Goal: Task Accomplishment & Management: Manage account settings

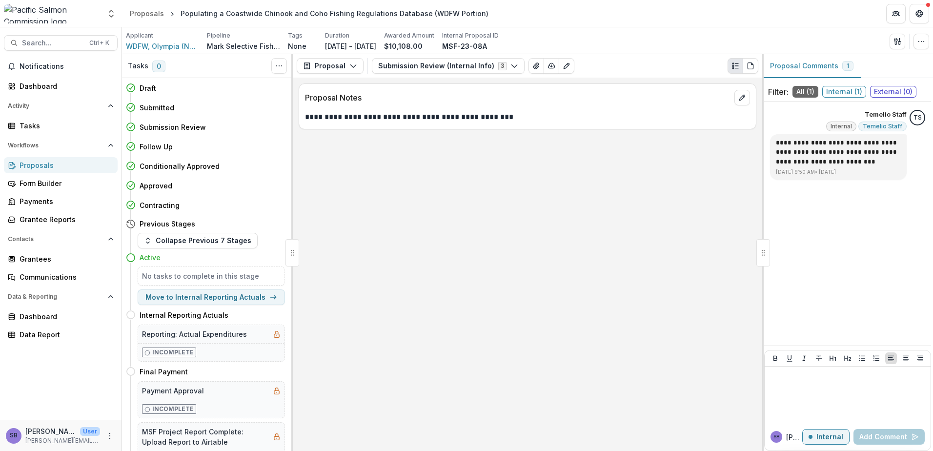
click at [52, 167] on div "Proposals" at bounding box center [65, 165] width 90 height 10
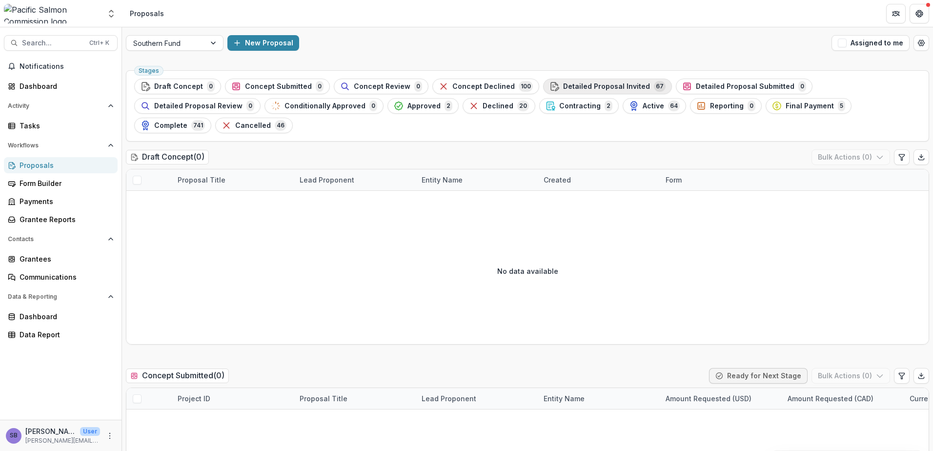
click at [584, 87] on span "Detailed Proposal Invited" at bounding box center [606, 86] width 87 height 8
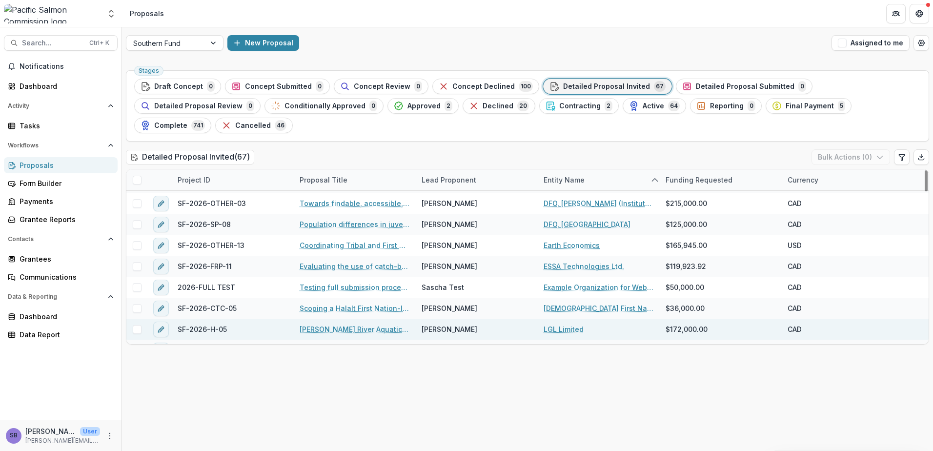
scroll to position [1106, 0]
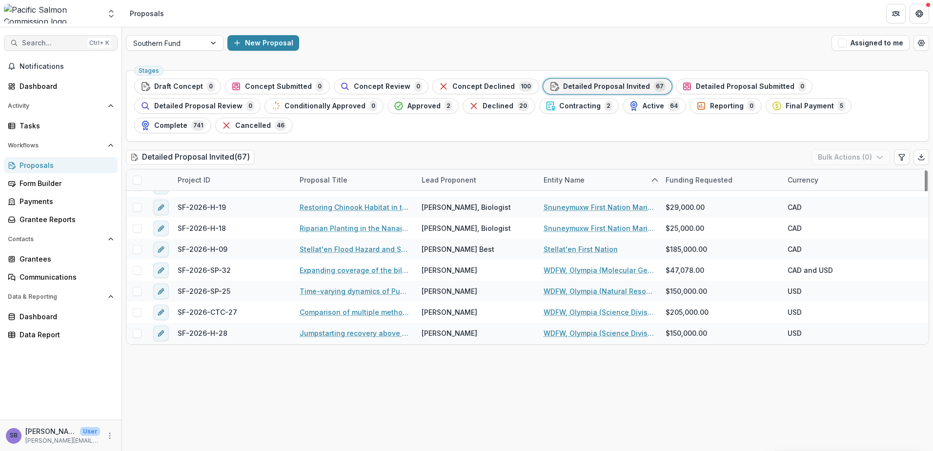
click at [36, 40] on span "Search..." at bounding box center [52, 43] width 61 height 8
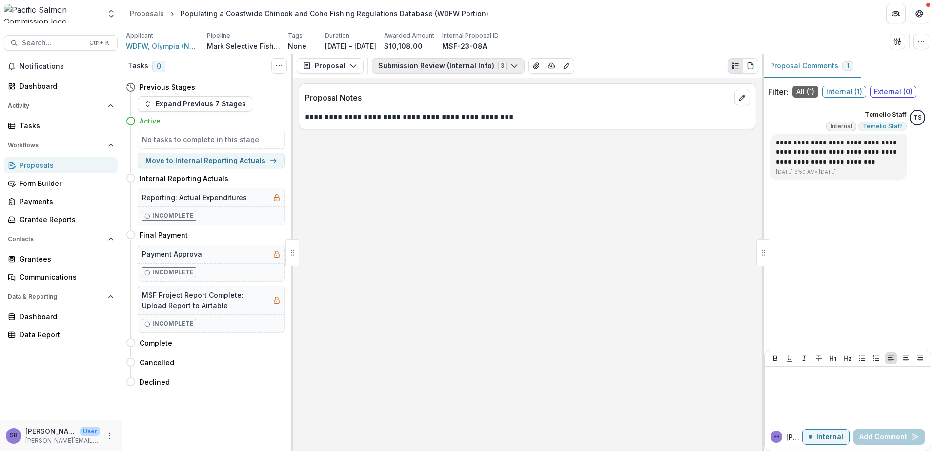
click at [448, 69] on button "Submission Review (Internal Info) 3" at bounding box center [448, 66] width 153 height 16
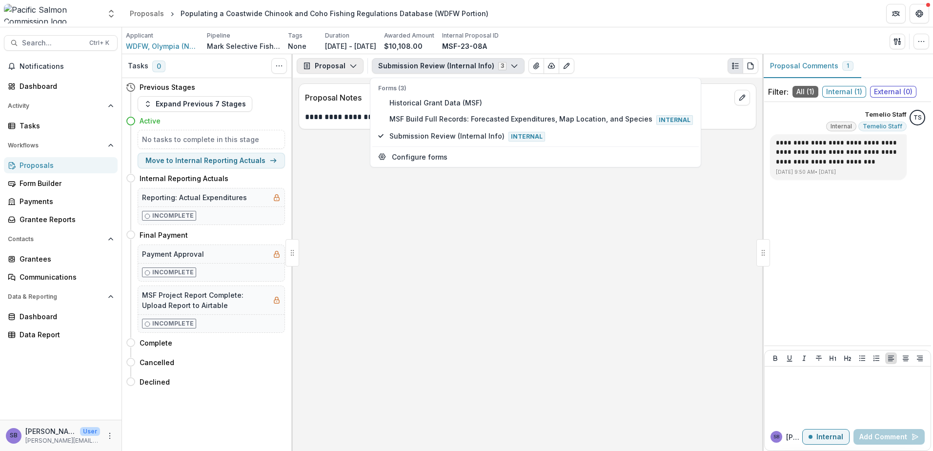
click at [338, 69] on button "Proposal" at bounding box center [330, 66] width 67 height 16
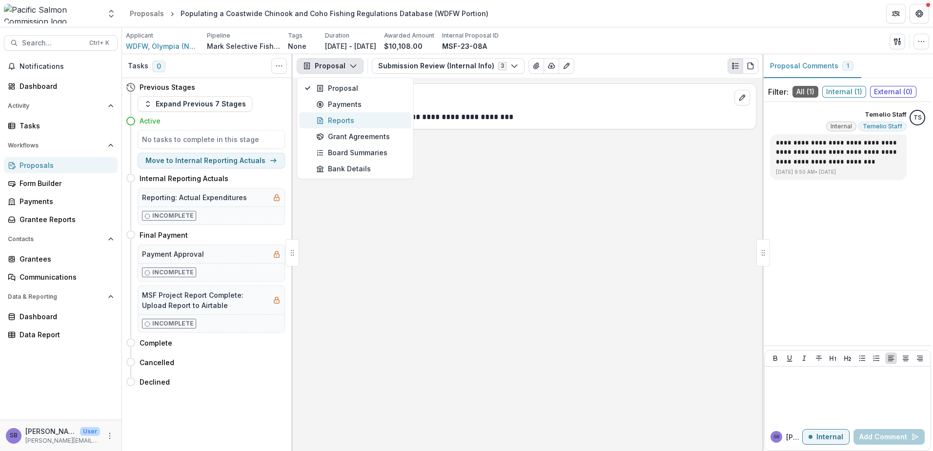
click at [340, 122] on div "Reports" at bounding box center [360, 120] width 89 height 10
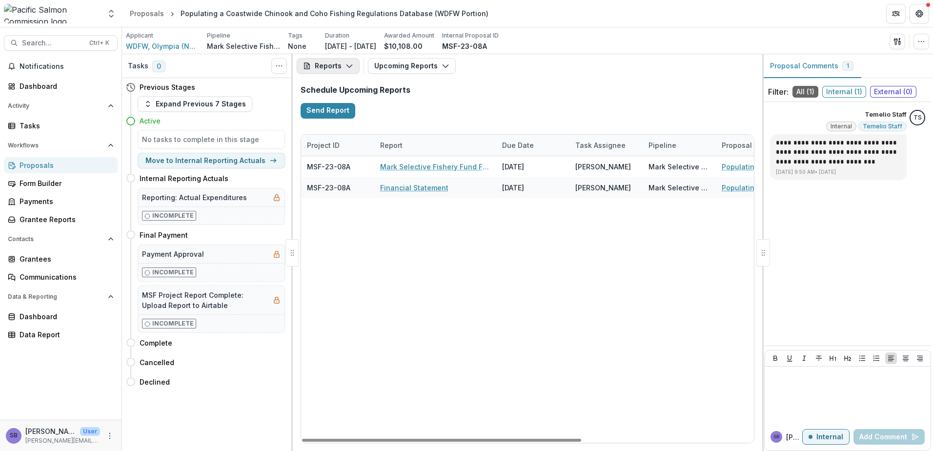
click at [332, 65] on button "Reports" at bounding box center [328, 66] width 63 height 16
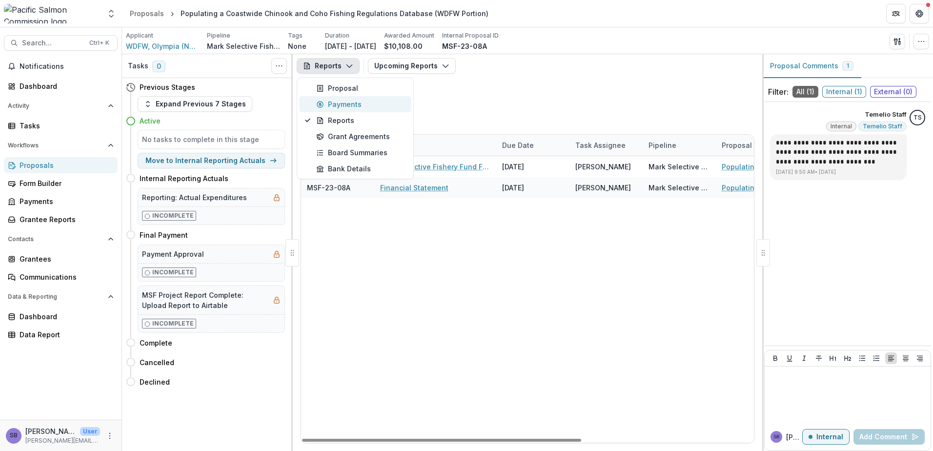
click at [339, 100] on div "Payments" at bounding box center [360, 104] width 89 height 10
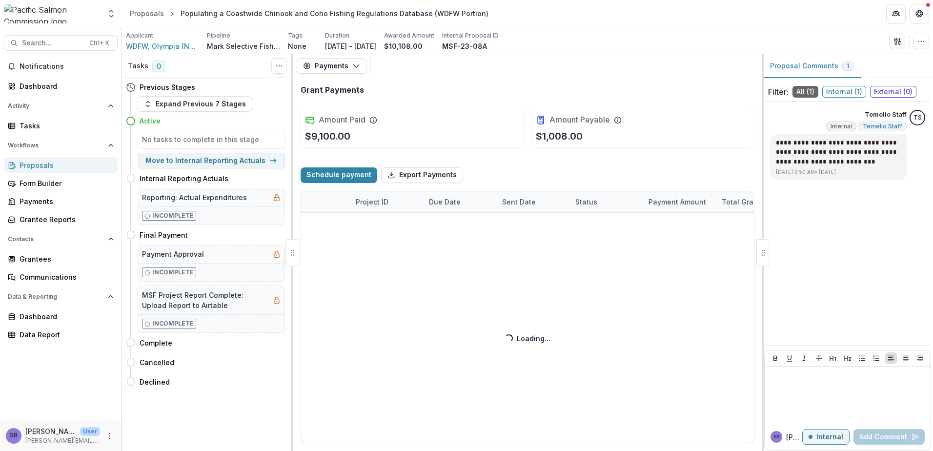
select select "**********"
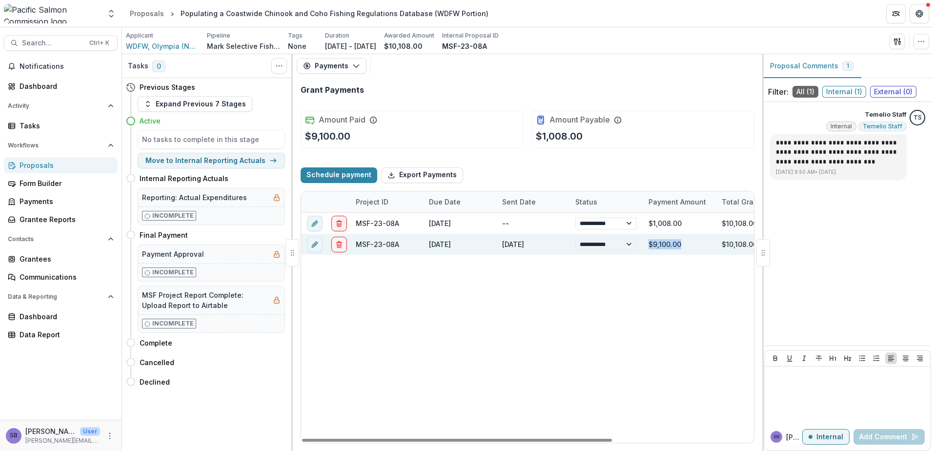
drag, startPoint x: 682, startPoint y: 244, endPoint x: 648, endPoint y: 245, distance: 34.6
click at [648, 245] on div "$9,100.00" at bounding box center [678, 244] width 73 height 21
copy div "$9,100.00"
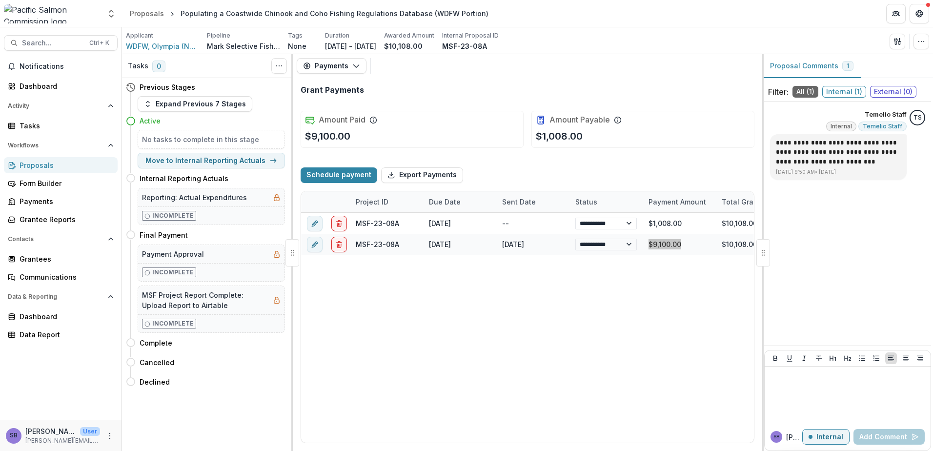
select select "**********"
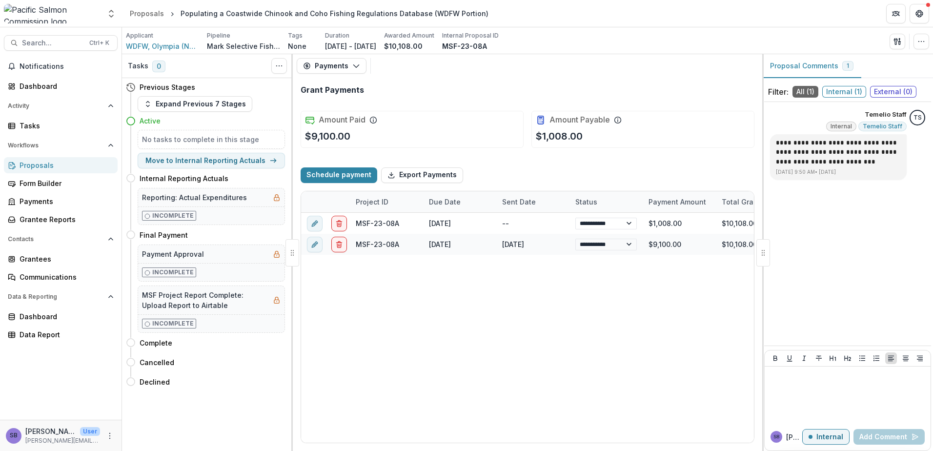
select select "**********"
click at [354, 59] on button "Payments" at bounding box center [332, 66] width 70 height 16
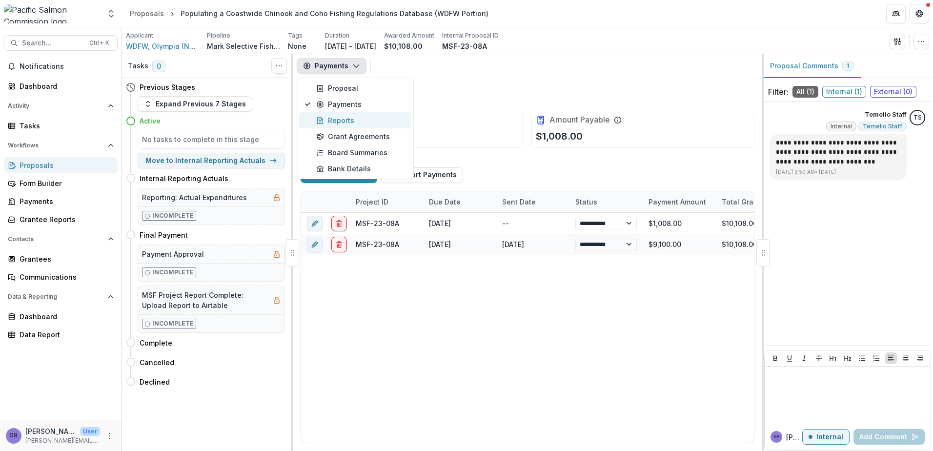
click at [346, 121] on div "Reports" at bounding box center [360, 120] width 89 height 10
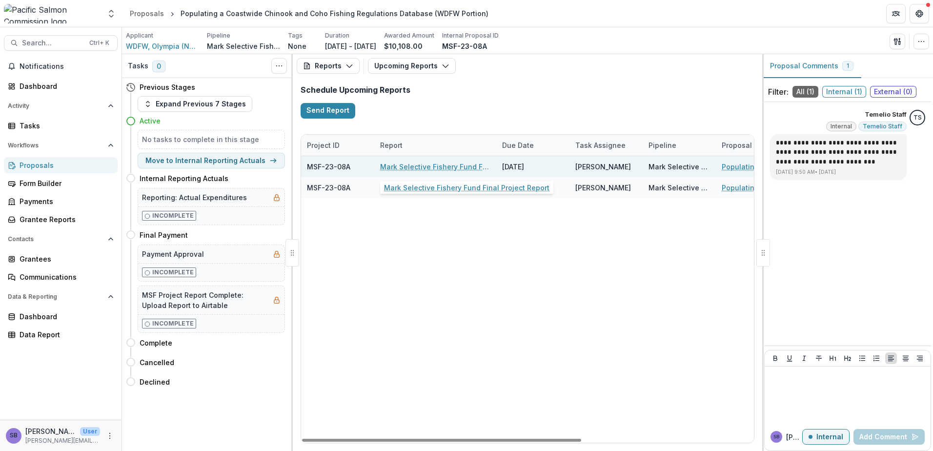
click at [437, 169] on link "Mark Selective Fishery Fund Final Project Report" at bounding box center [435, 166] width 110 height 10
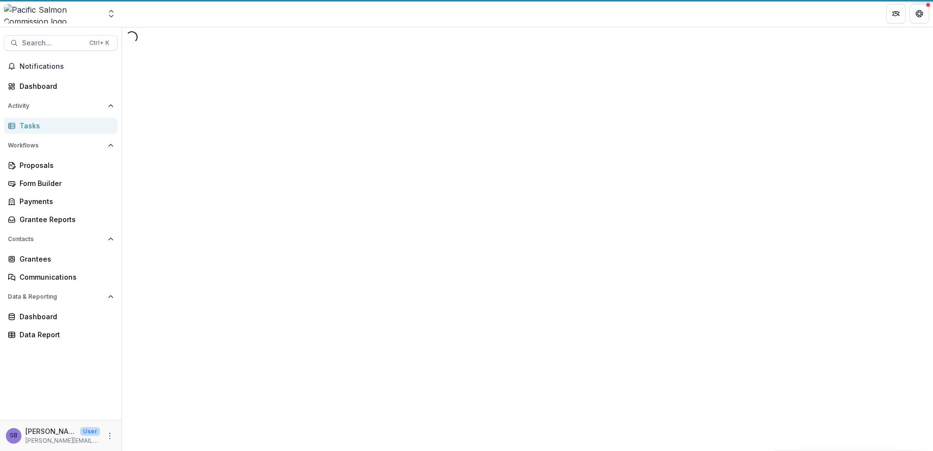
select select "********"
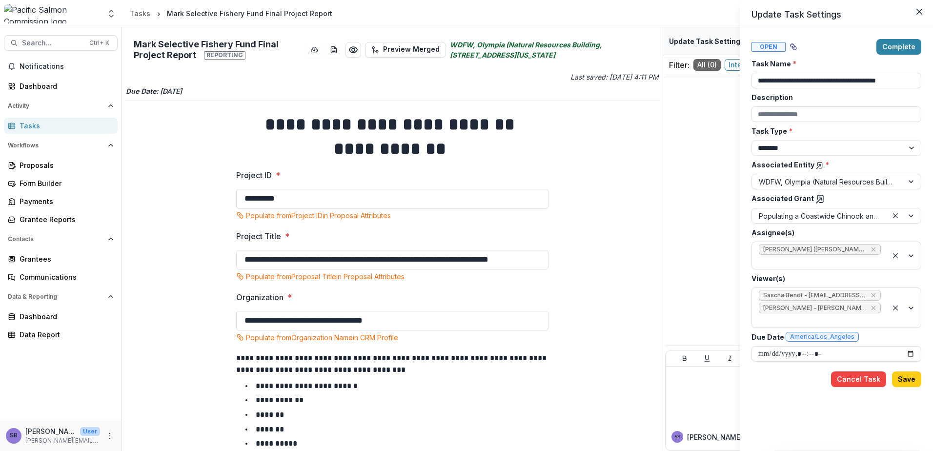
click at [608, 291] on div "**********" at bounding box center [466, 225] width 933 height 451
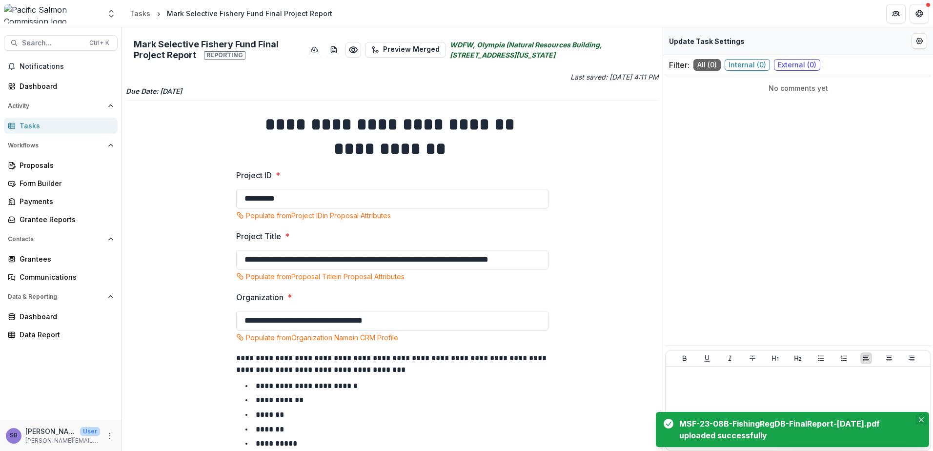
click at [919, 419] on icon "Close" at bounding box center [920, 419] width 5 height 5
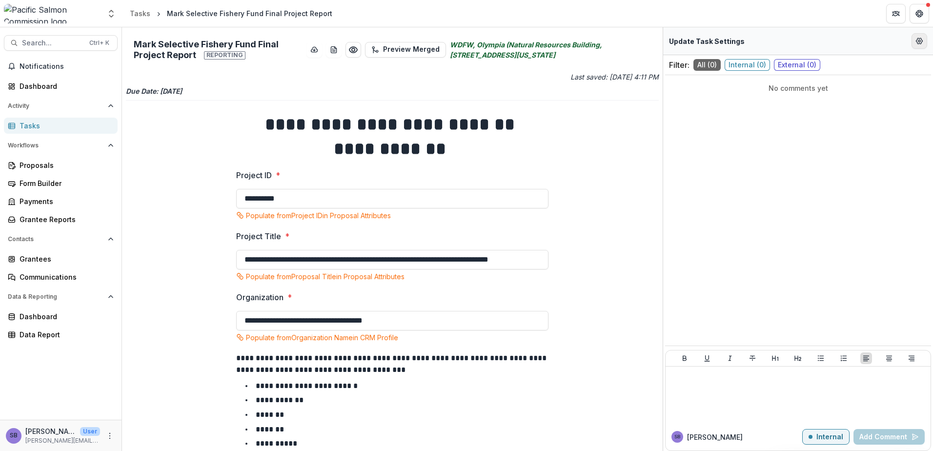
click at [917, 44] on icon "Edit Form Settings" at bounding box center [919, 41] width 8 height 8
select select "********"
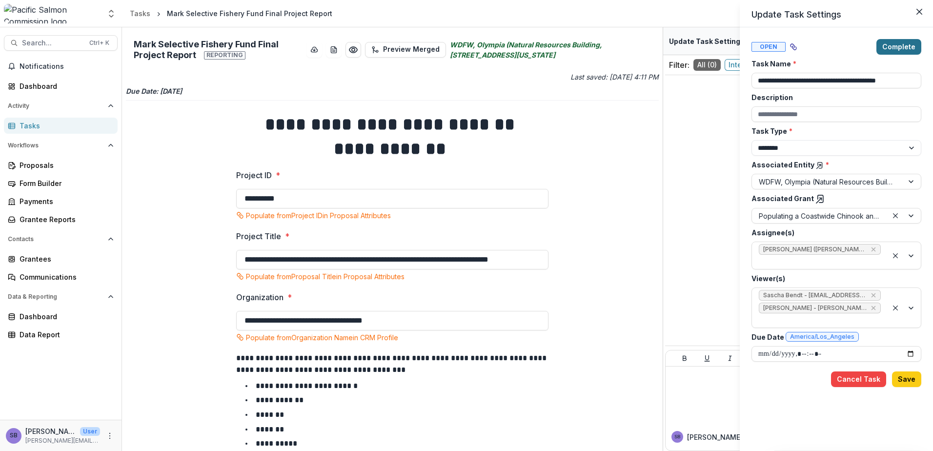
click at [893, 48] on button "Complete" at bounding box center [898, 47] width 45 height 16
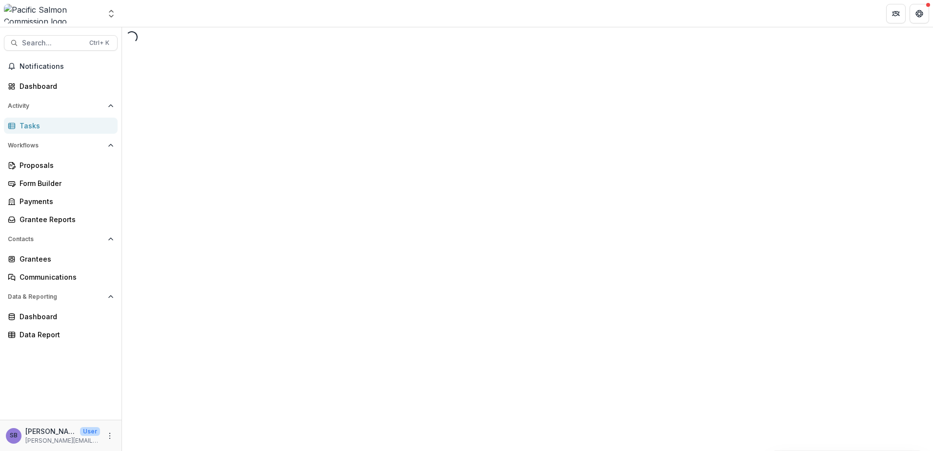
select select "********"
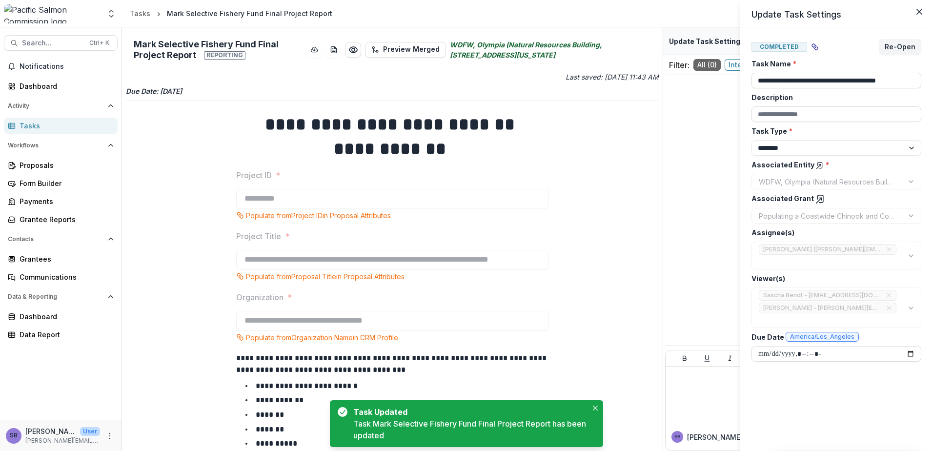
click at [688, 388] on div "**********" at bounding box center [466, 225] width 933 height 451
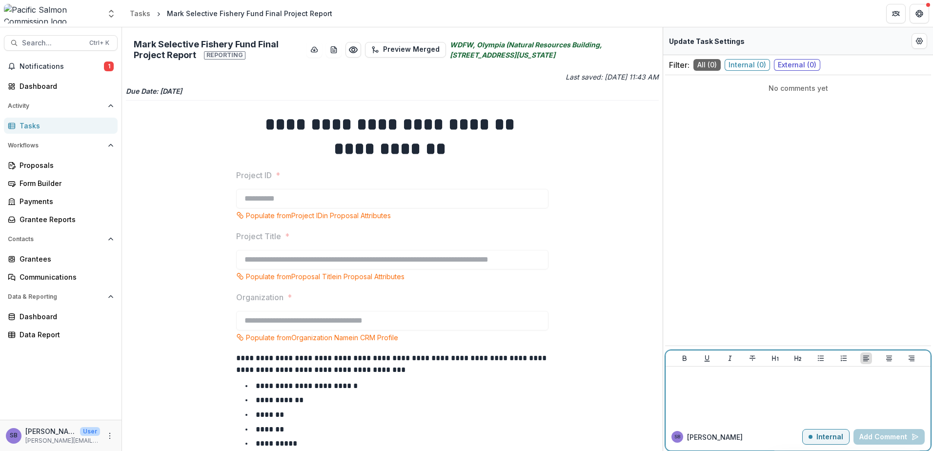
click at [709, 380] on p at bounding box center [797, 375] width 257 height 11
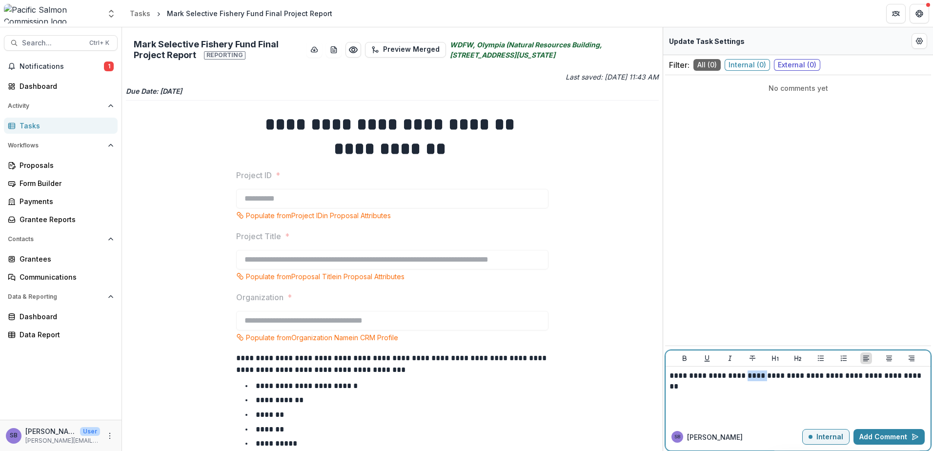
drag, startPoint x: 774, startPoint y: 376, endPoint x: 748, endPoint y: 377, distance: 25.9
click at [748, 377] on p "**********" at bounding box center [797, 375] width 257 height 11
click at [883, 435] on button "Add Comment" at bounding box center [888, 437] width 71 height 16
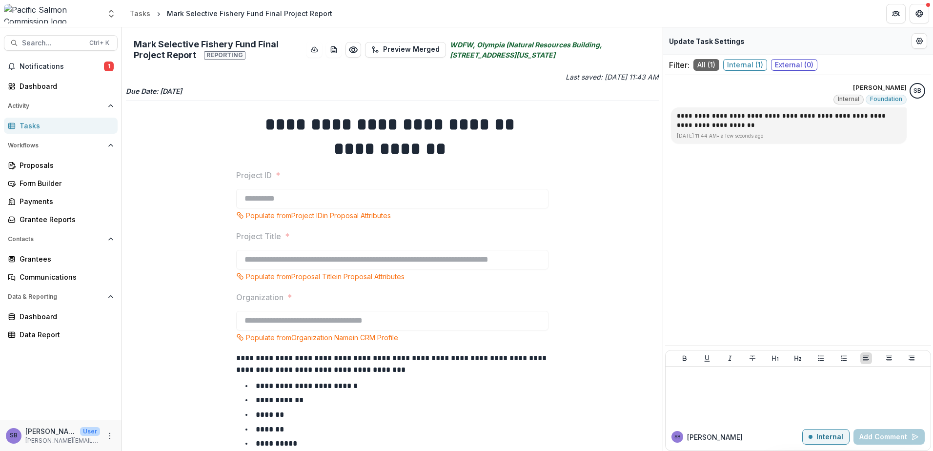
click at [69, 123] on div "Tasks" at bounding box center [65, 125] width 90 height 10
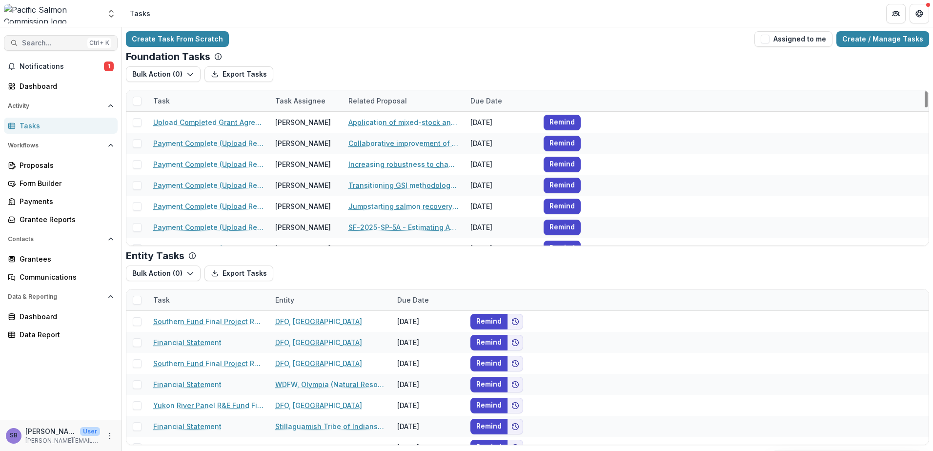
click at [53, 44] on span "Search..." at bounding box center [52, 43] width 61 height 8
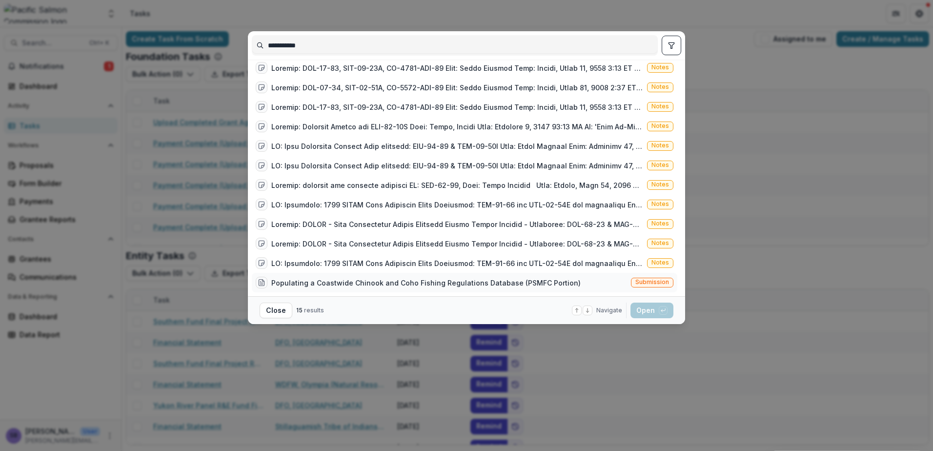
type input "**********"
click at [508, 280] on div "Populating a Coastwide Chinook and Coho Fishing Regulations Database (PSMFC Por…" at bounding box center [425, 283] width 309 height 10
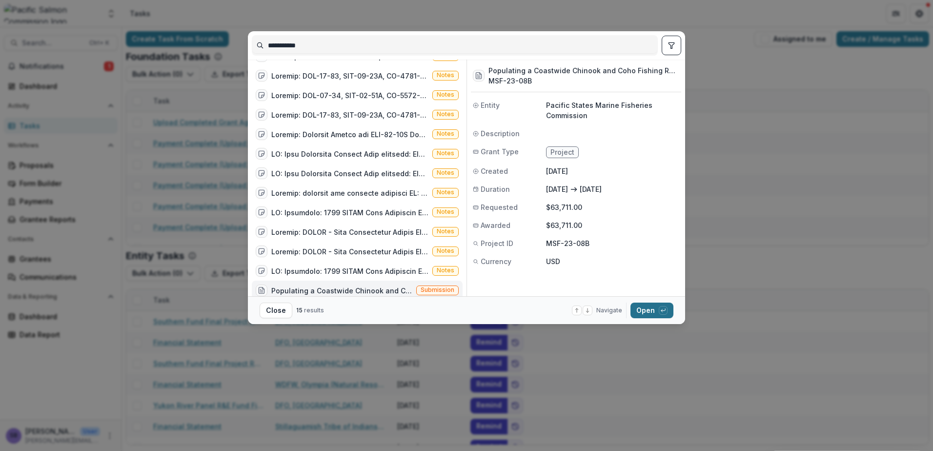
click at [646, 312] on button "Open with enter key" at bounding box center [651, 310] width 43 height 16
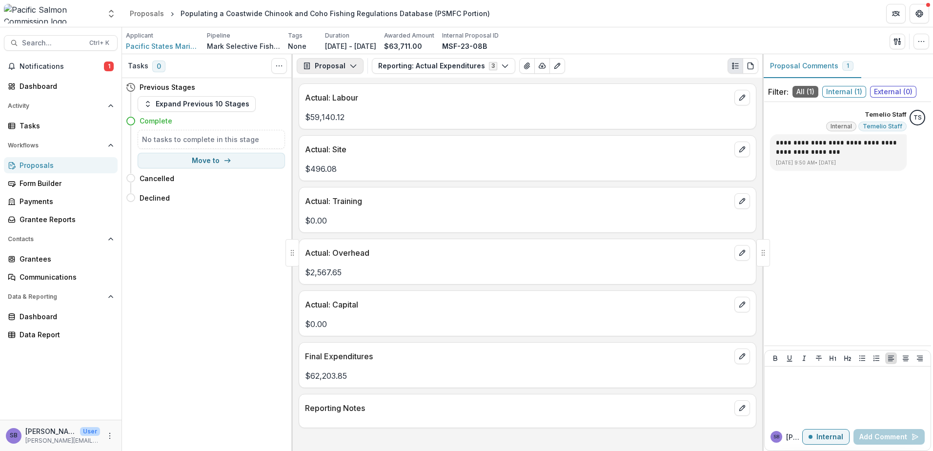
click at [351, 67] on polyline "button" at bounding box center [352, 66] width 5 height 3
click at [352, 120] on div "Reports" at bounding box center [360, 120] width 89 height 10
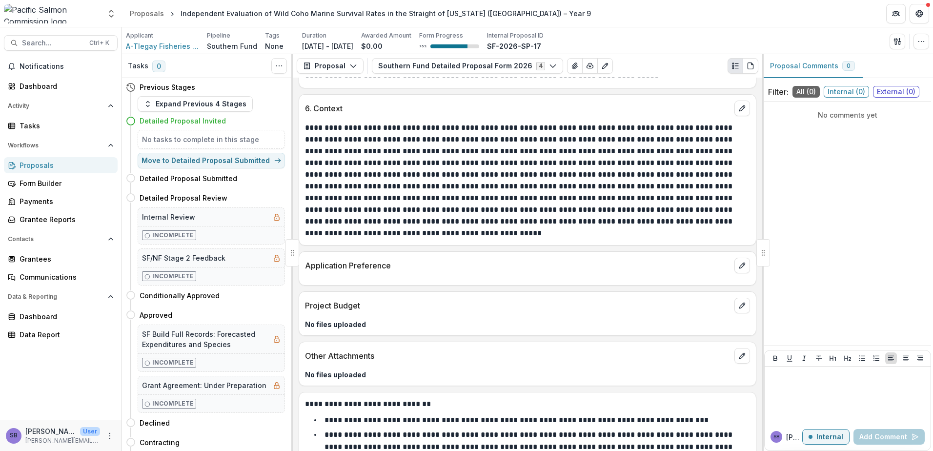
scroll to position [1489, 0]
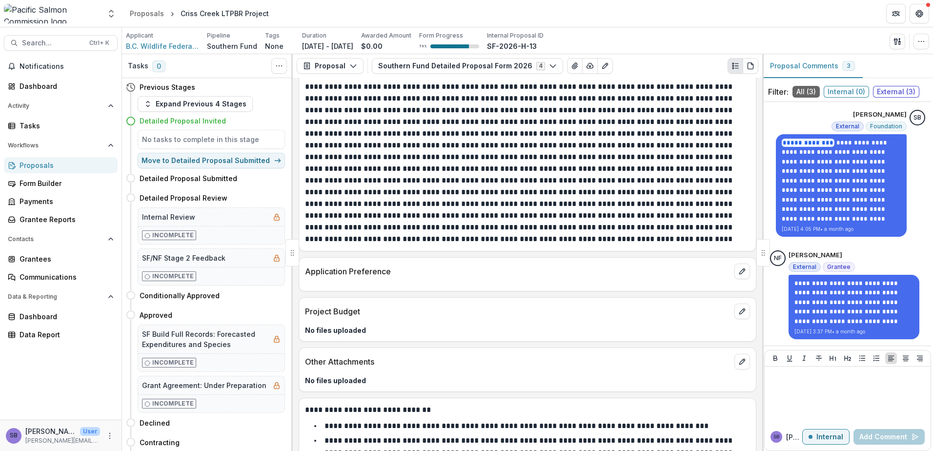
scroll to position [1741, 0]
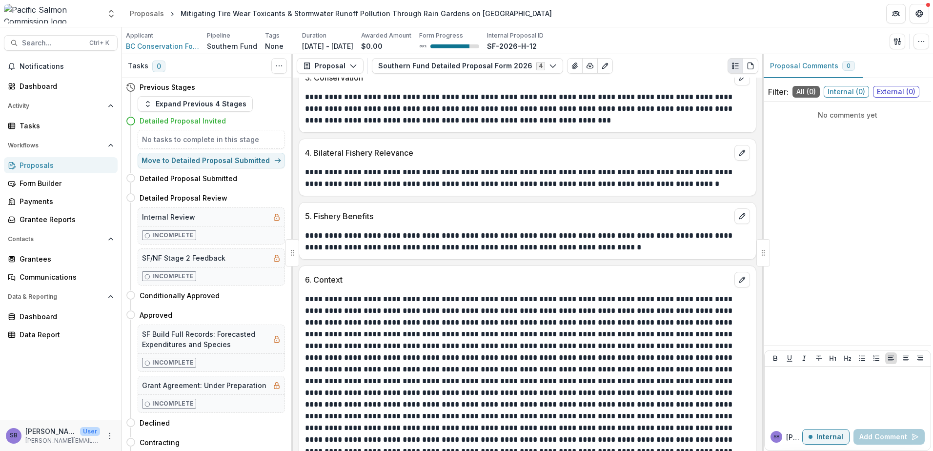
scroll to position [1626, 0]
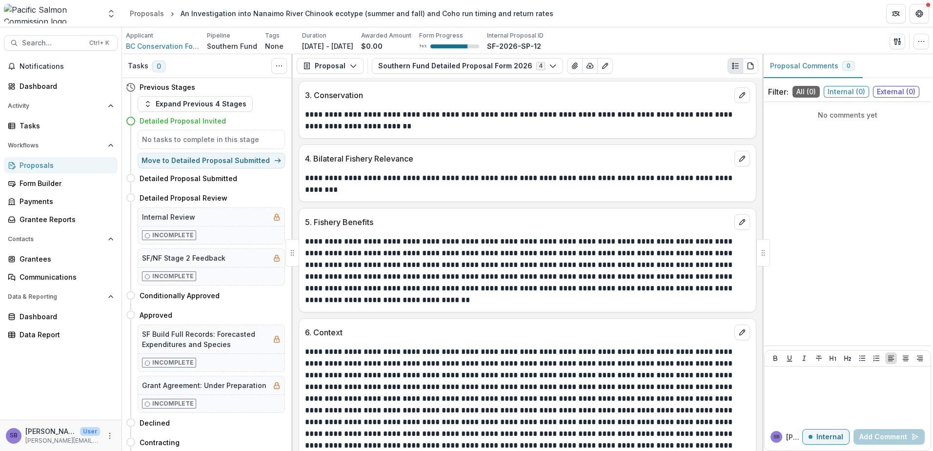
scroll to position [1430, 0]
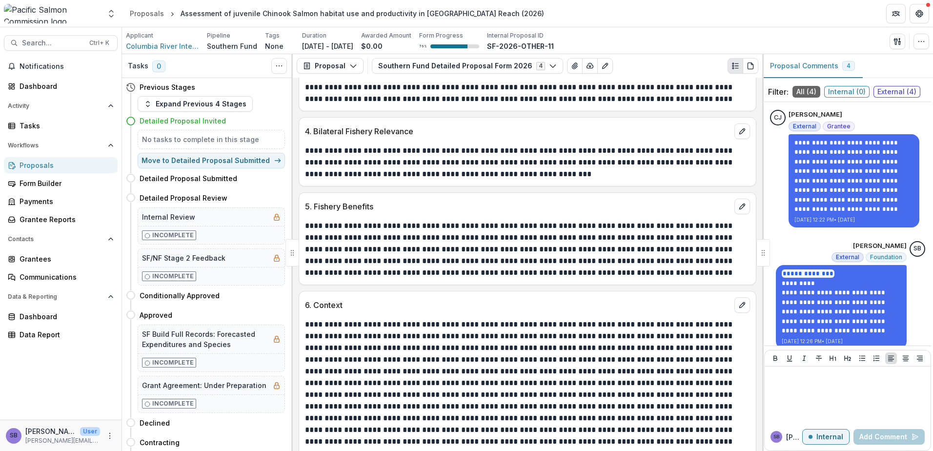
scroll to position [1770, 0]
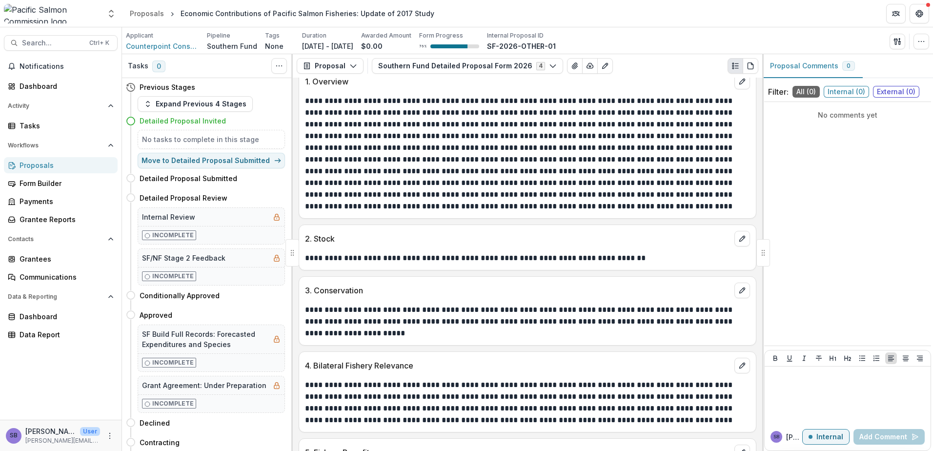
scroll to position [1313, 0]
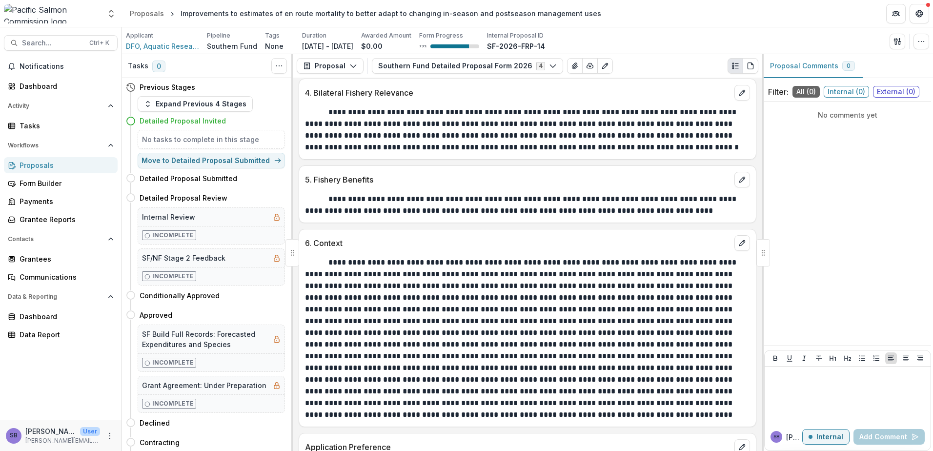
scroll to position [1577, 0]
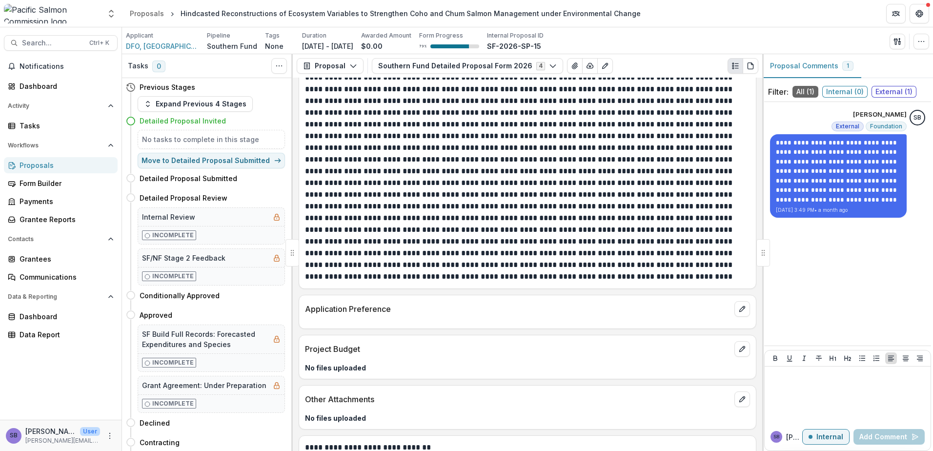
scroll to position [1636, 0]
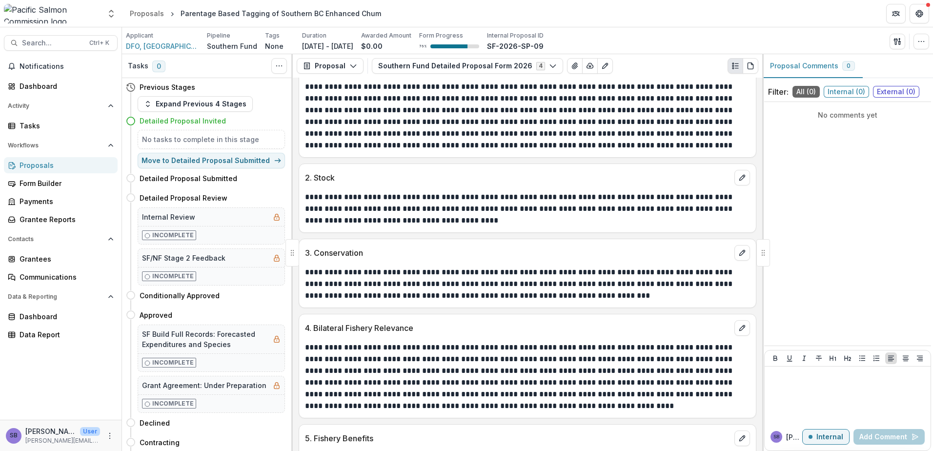
scroll to position [1626, 0]
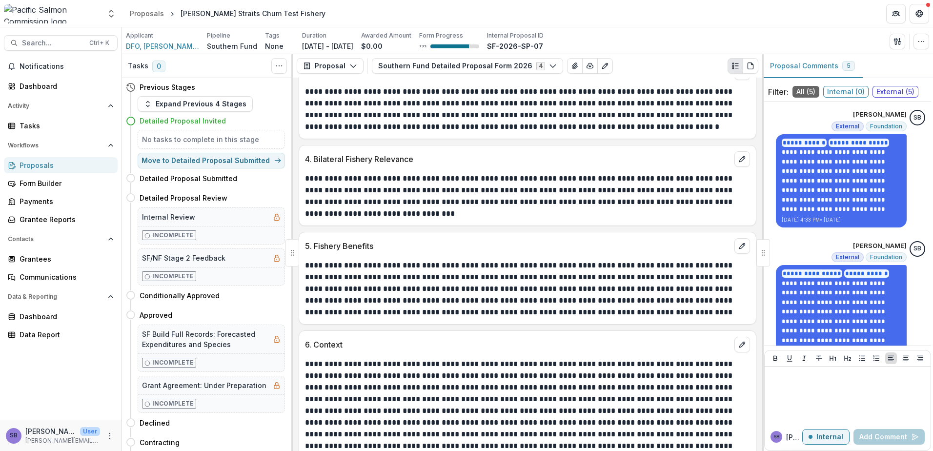
scroll to position [1425, 0]
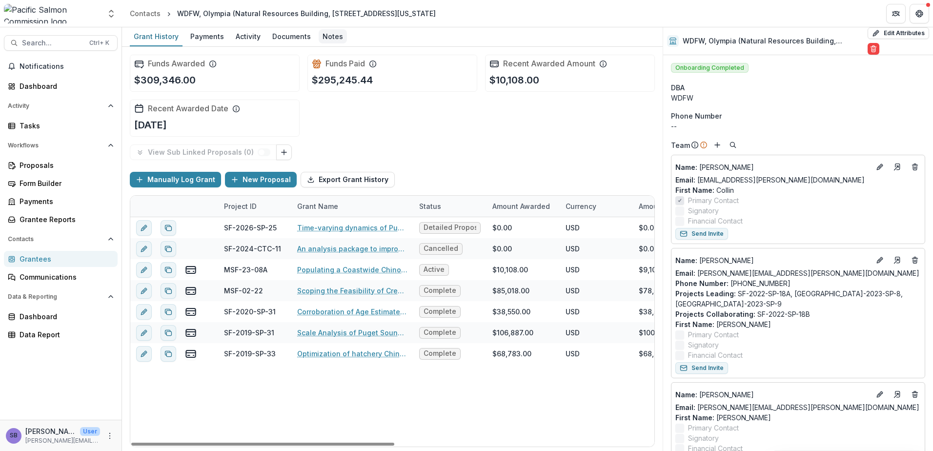
click at [325, 34] on div "Notes" at bounding box center [333, 36] width 28 height 14
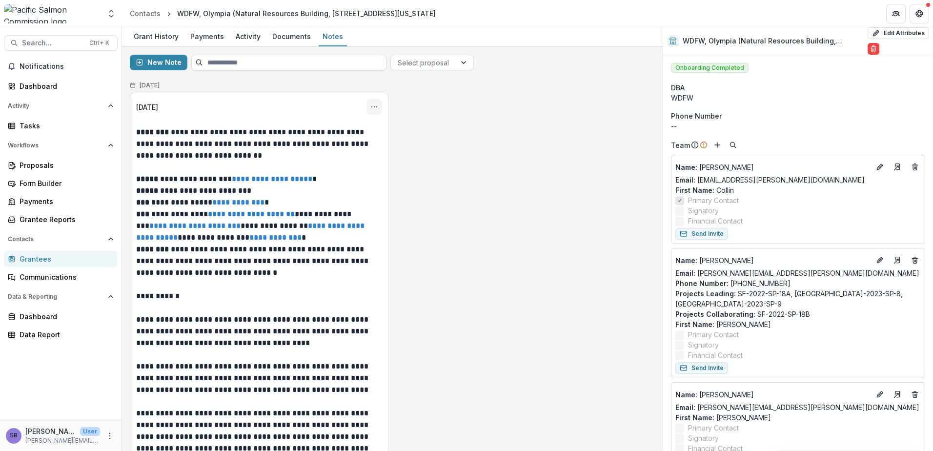
click at [371, 107] on circle "Options" at bounding box center [371, 107] width 0 height 0
click at [334, 144] on button "Edit" at bounding box center [326, 145] width 104 height 16
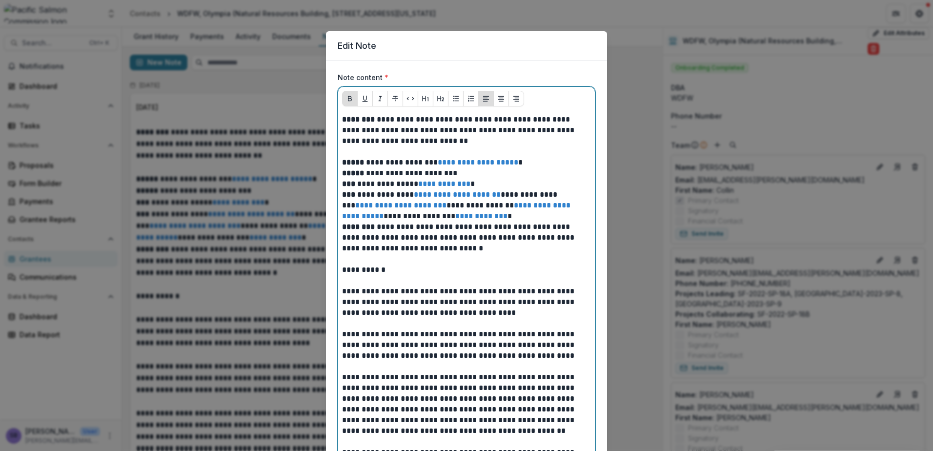
click at [397, 153] on p at bounding box center [466, 151] width 249 height 11
click at [397, 154] on p at bounding box center [466, 151] width 249 height 11
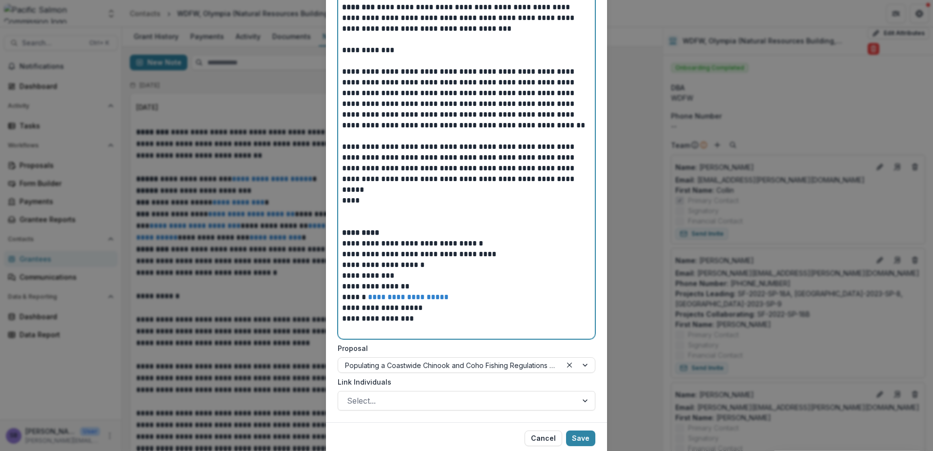
scroll to position [1756, 0]
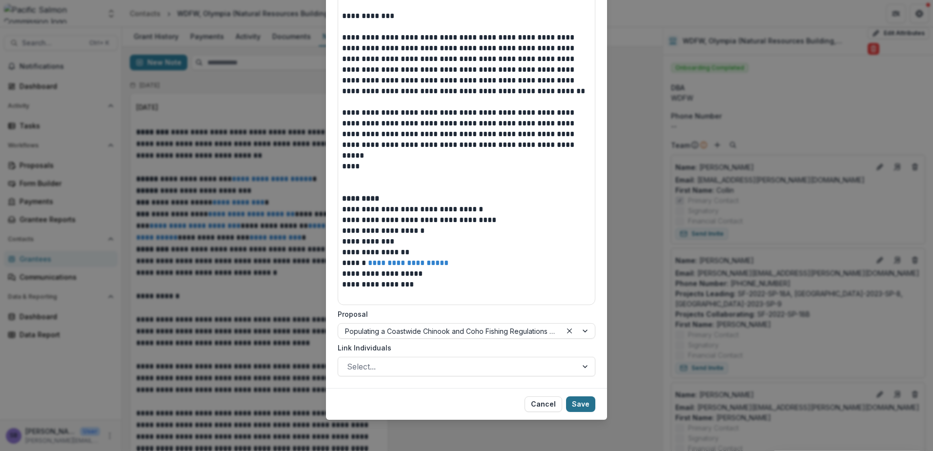
click at [583, 404] on button "Save" at bounding box center [580, 404] width 29 height 16
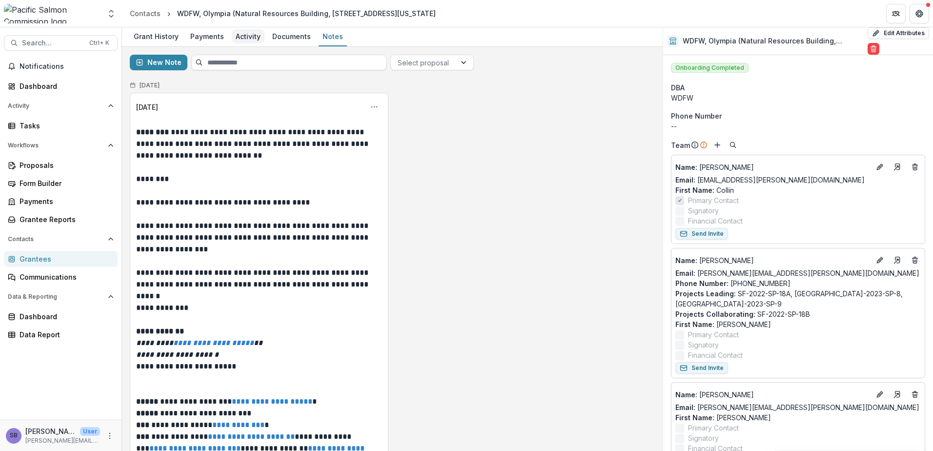
click at [243, 36] on div "Activity" at bounding box center [248, 36] width 33 height 14
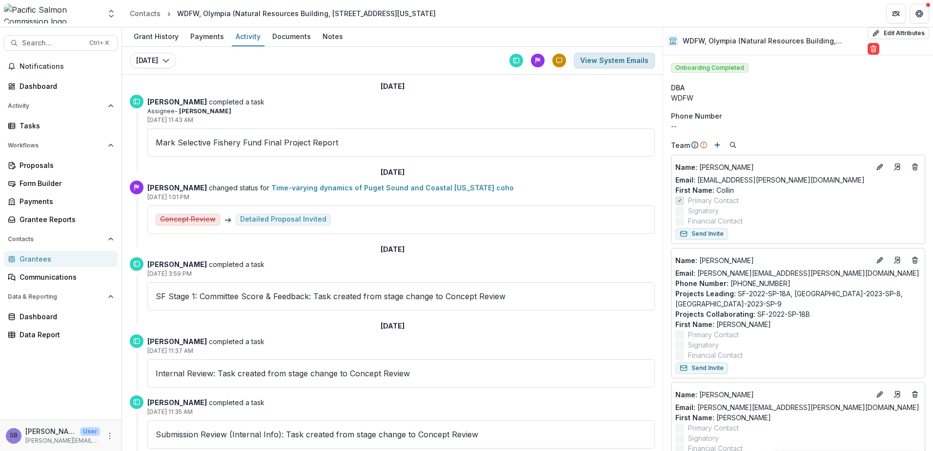
click at [621, 62] on button "View System Emails" at bounding box center [614, 61] width 81 height 16
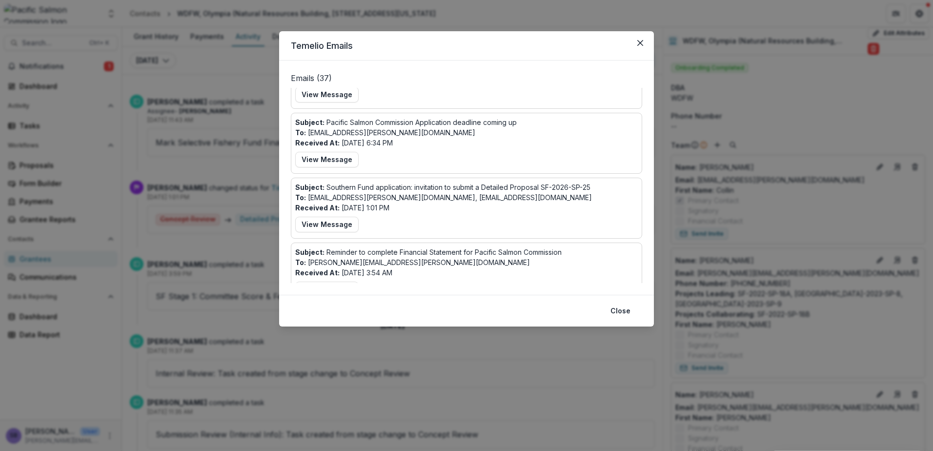
scroll to position [325, 0]
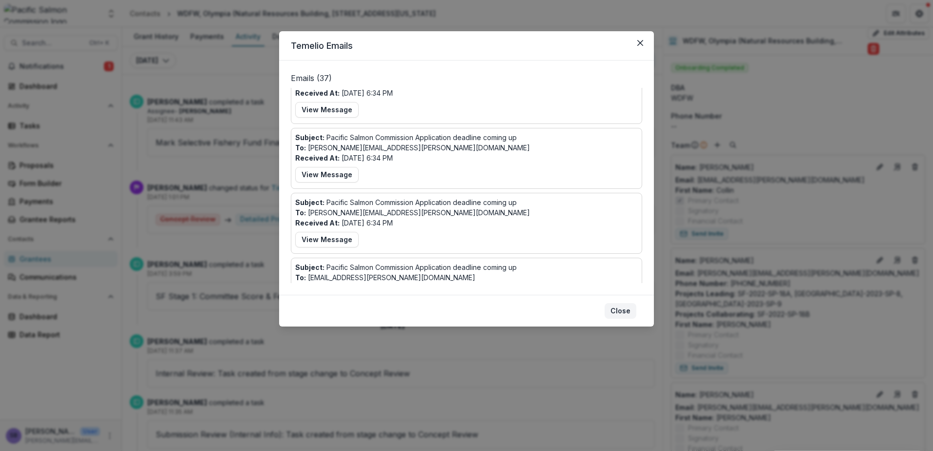
click at [617, 311] on button "Close" at bounding box center [620, 311] width 32 height 16
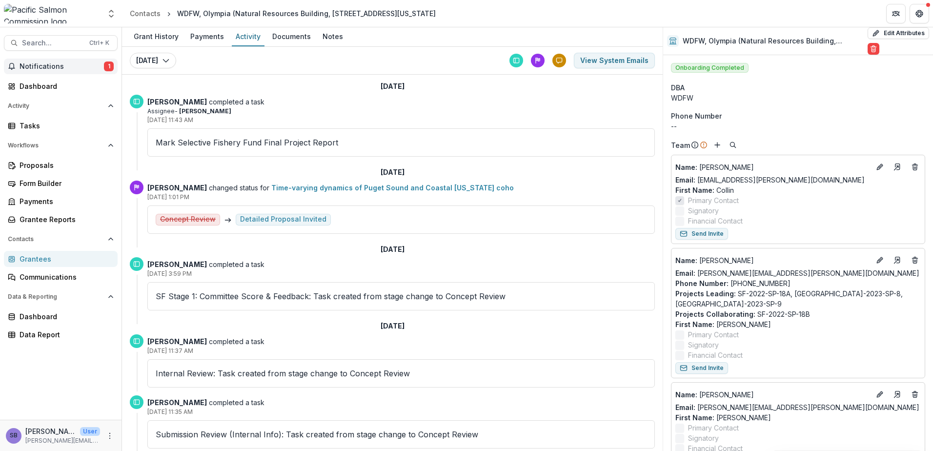
click at [78, 68] on span "Notifications" at bounding box center [62, 66] width 84 height 8
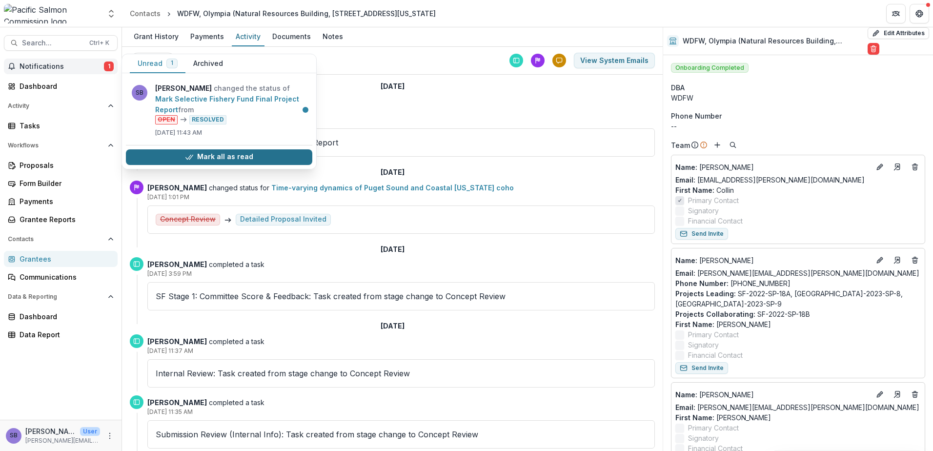
click at [199, 153] on button "Mark all as read" at bounding box center [219, 157] width 186 height 16
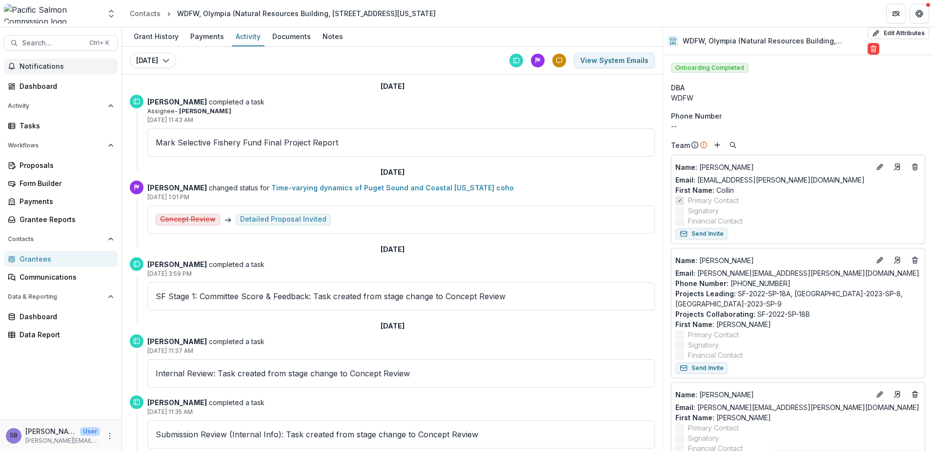
click at [604, 130] on div "Mark Selective Fishery Fund Final Project Report" at bounding box center [400, 142] width 507 height 28
click at [59, 217] on div "Grantee Reports" at bounding box center [65, 219] width 90 height 10
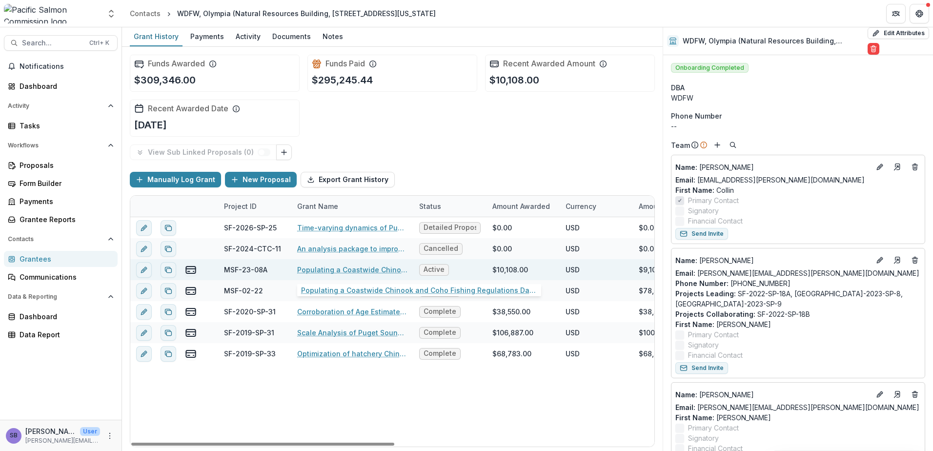
click at [329, 273] on link "Populating a Coastwide Chinook and Coho Fishing Regulations Database (WDFW Port…" at bounding box center [352, 269] width 110 height 10
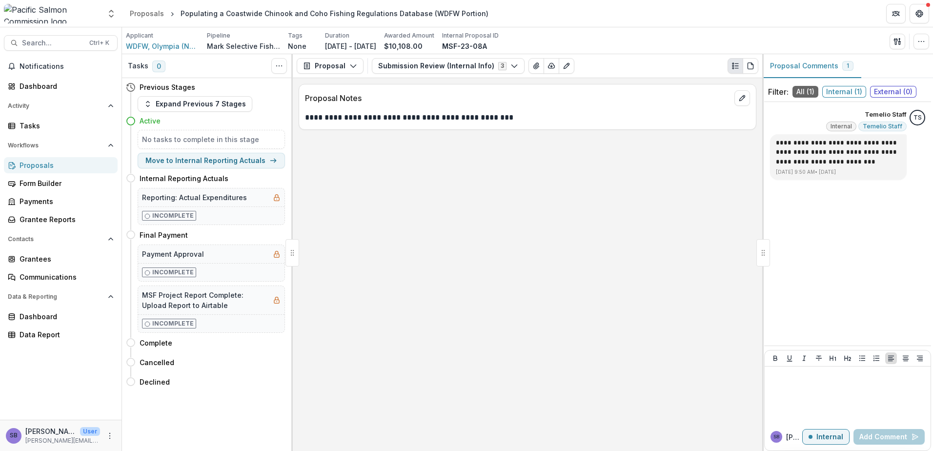
click at [50, 167] on div "Proposals" at bounding box center [65, 165] width 90 height 10
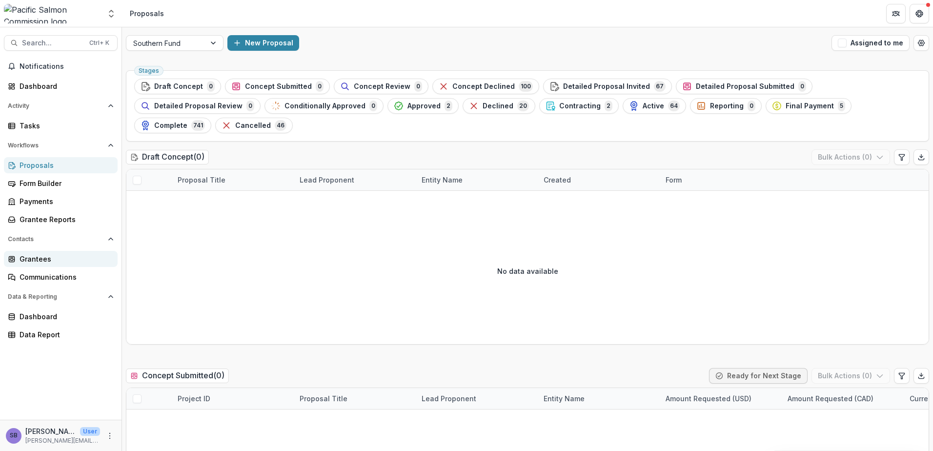
click at [56, 260] on div "Grantees" at bounding box center [65, 259] width 90 height 10
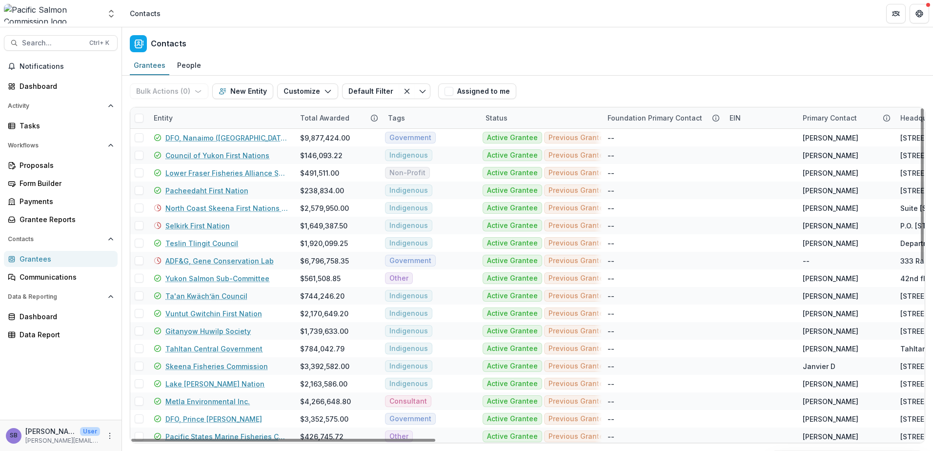
click at [231, 114] on div "Entity" at bounding box center [221, 117] width 146 height 21
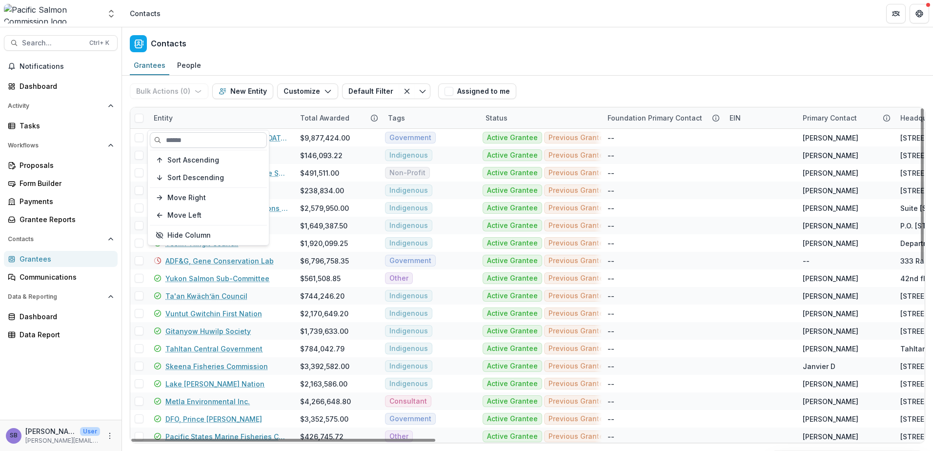
click at [227, 139] on input at bounding box center [208, 140] width 117 height 16
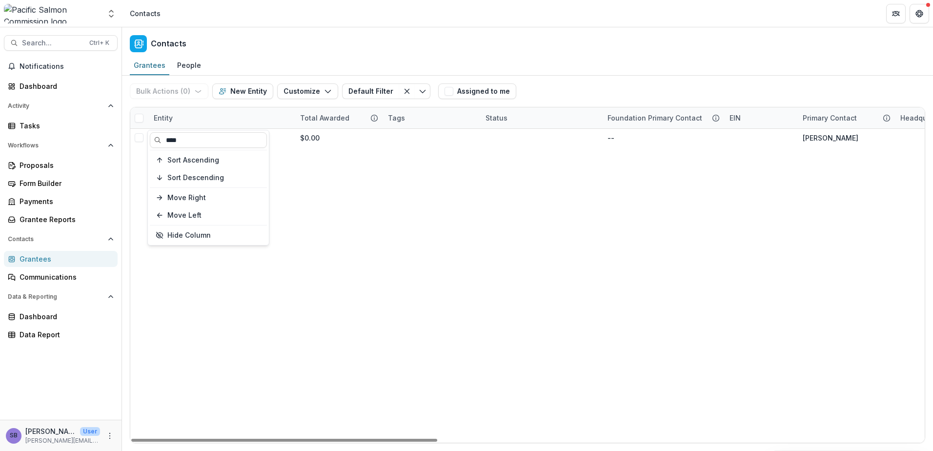
type input "****"
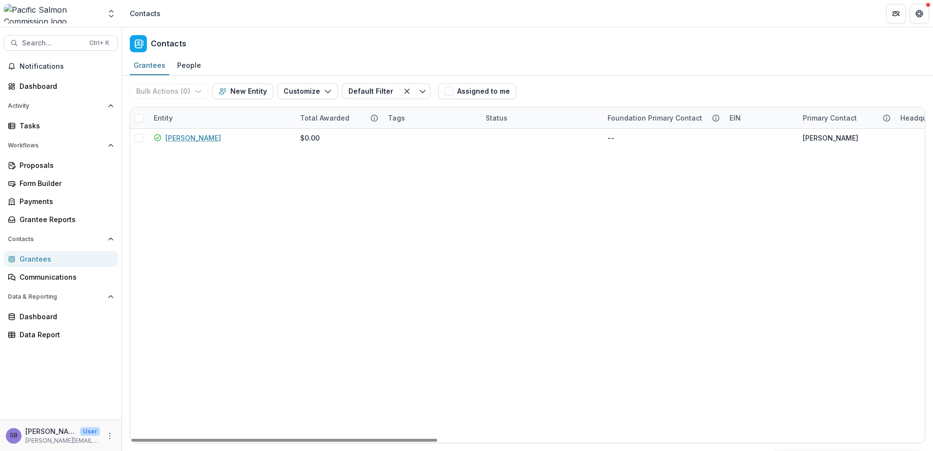
click at [610, 89] on div "Bulk Actions ( 0 ) Send Email Create Proposals Create Tasks New Entity Customiz…" at bounding box center [527, 91] width 795 height 31
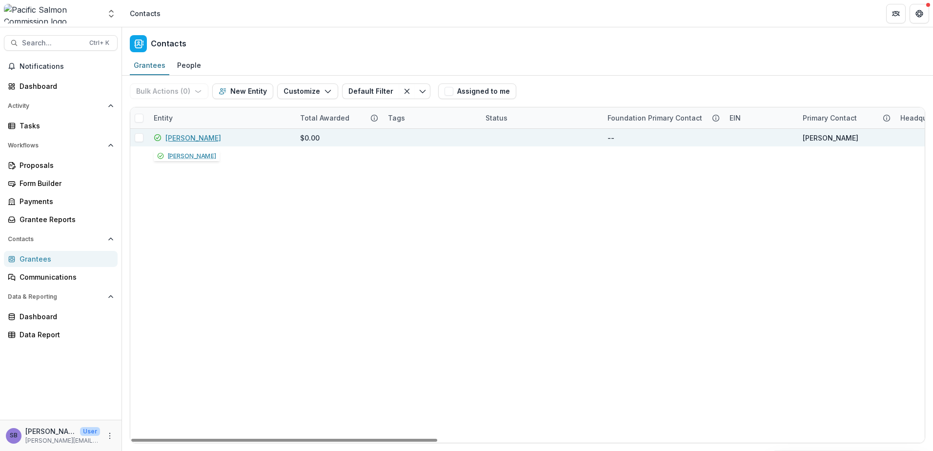
drag, startPoint x: 200, startPoint y: 136, endPoint x: 239, endPoint y: 135, distance: 39.5
click at [200, 137] on link "Zachary Liller" at bounding box center [193, 138] width 56 height 10
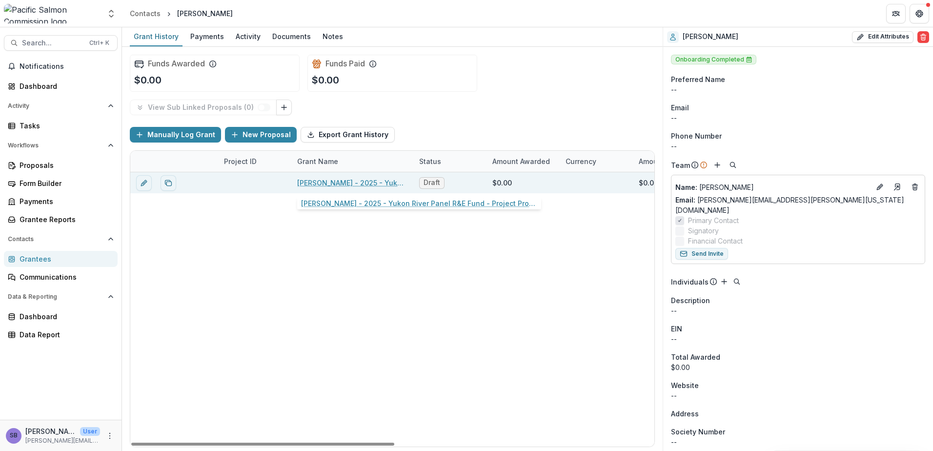
click at [348, 183] on link "Zachary Liller - 2025 - Yukon River Panel R&E Fund - Project Proposal Form 2026" at bounding box center [352, 183] width 110 height 10
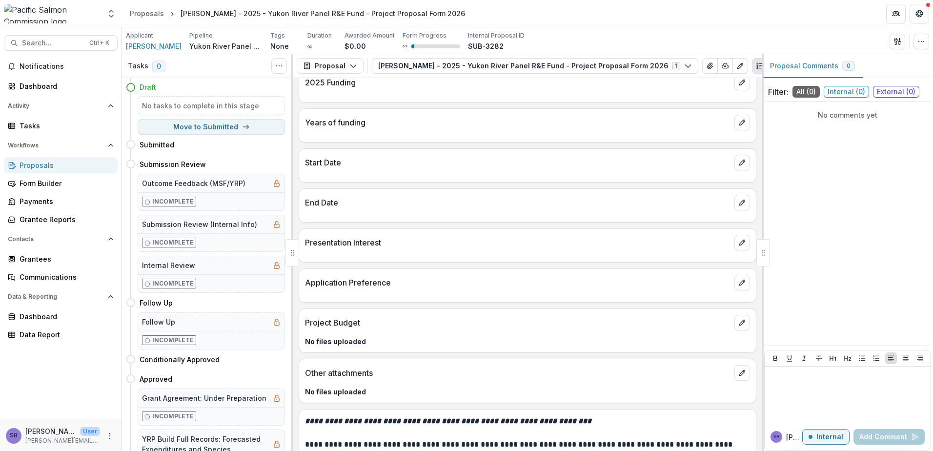
scroll to position [359, 0]
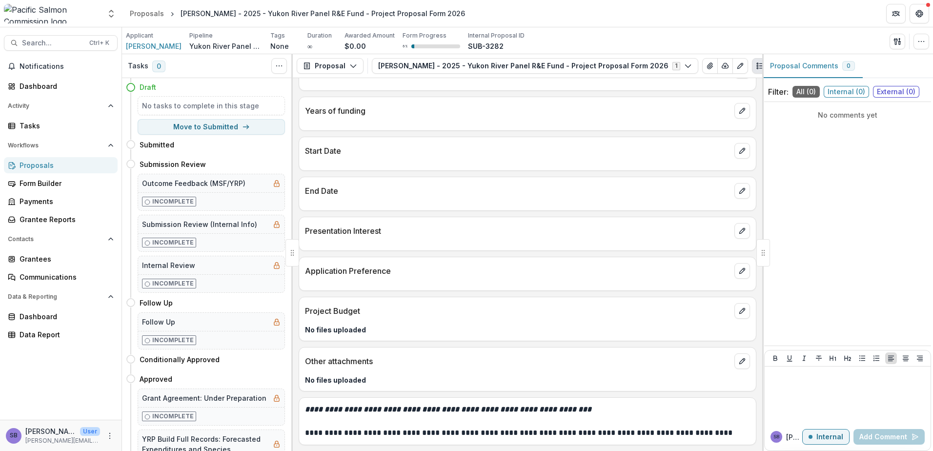
click at [42, 166] on div "Proposals" at bounding box center [65, 165] width 90 height 10
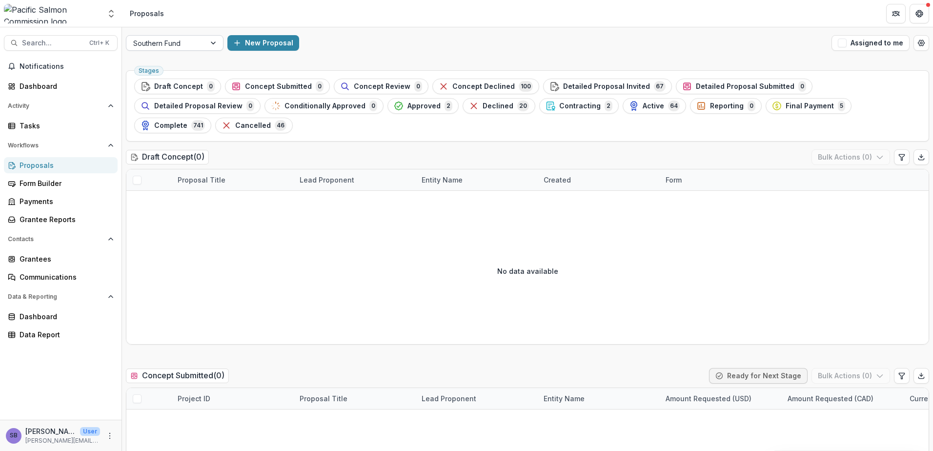
click at [196, 43] on div at bounding box center [165, 43] width 65 height 12
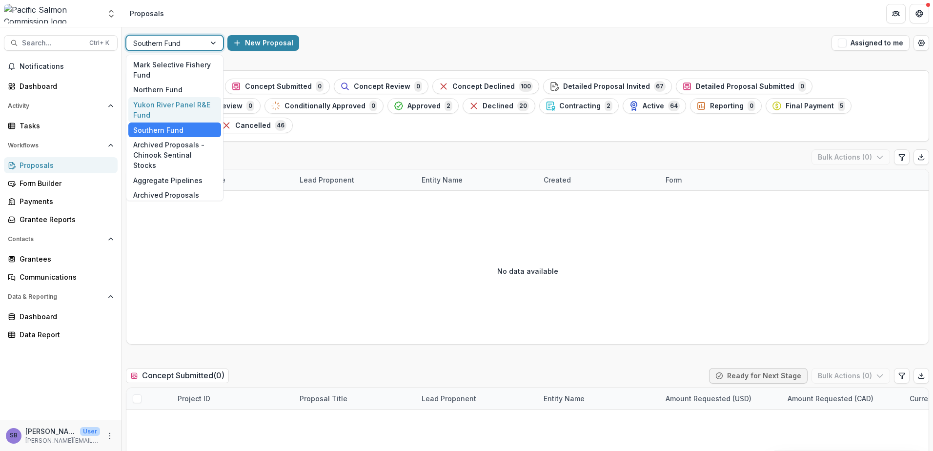
click at [177, 108] on div "Yukon River Panel R&E Fund" at bounding box center [174, 109] width 93 height 25
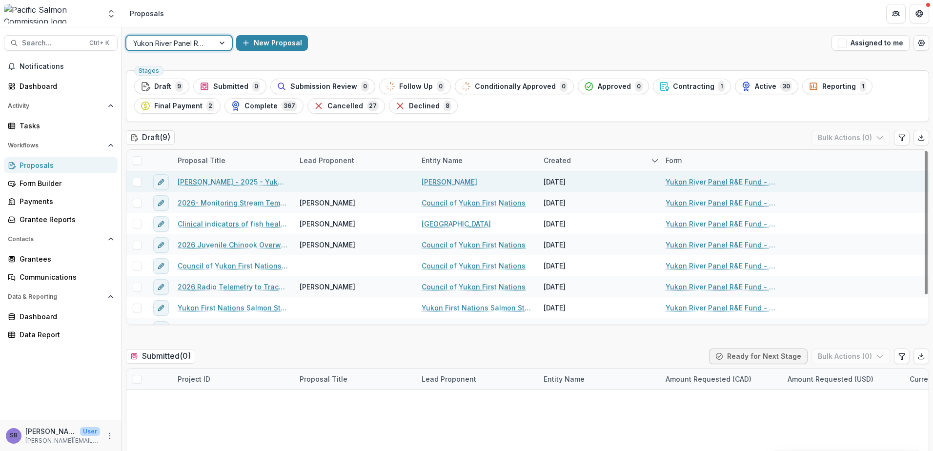
click at [227, 180] on link "Zachary Liller - 2025 - Yukon River Panel R&E Fund - Project Proposal Form 2026" at bounding box center [233, 182] width 110 height 10
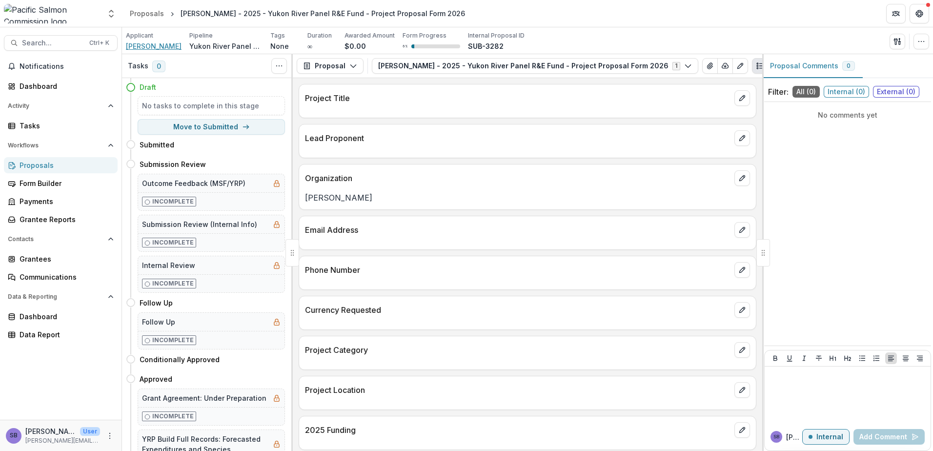
click at [157, 46] on span "Zachary Liller" at bounding box center [154, 46] width 56 height 10
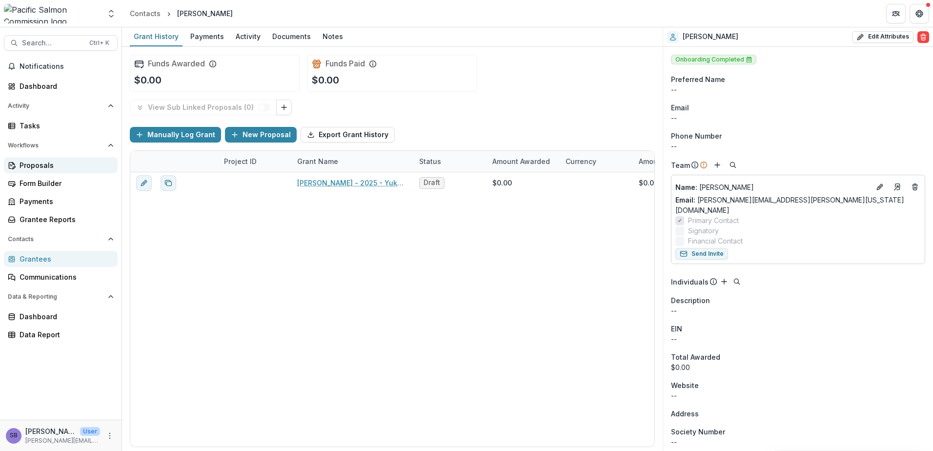
click at [57, 168] on div "Proposals" at bounding box center [65, 165] width 90 height 10
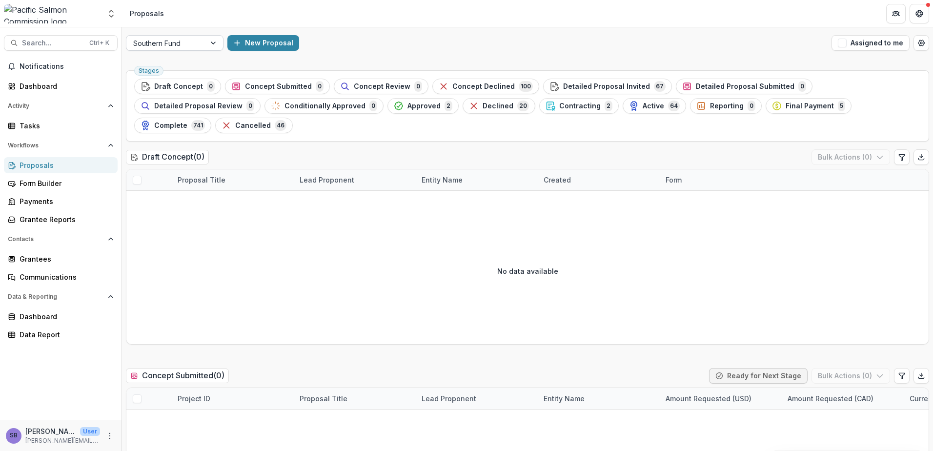
click at [188, 41] on div at bounding box center [165, 43] width 65 height 12
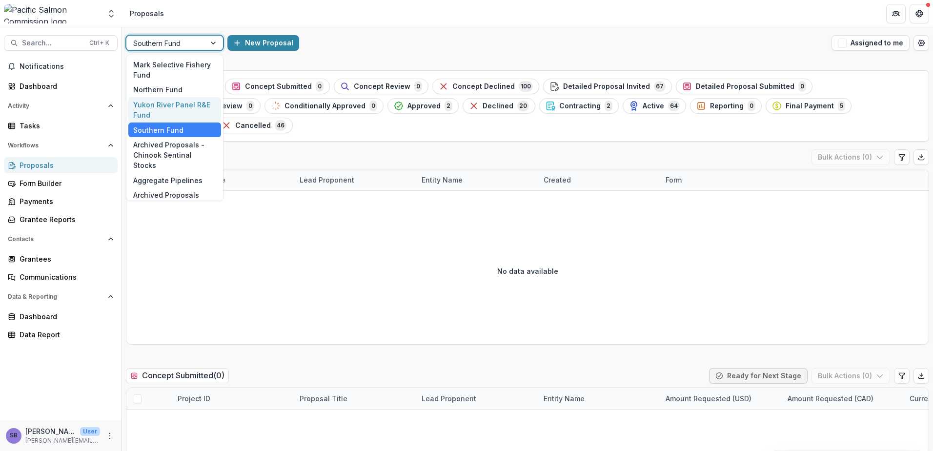
click at [189, 109] on div "Yukon River Panel R&E Fund" at bounding box center [174, 109] width 93 height 25
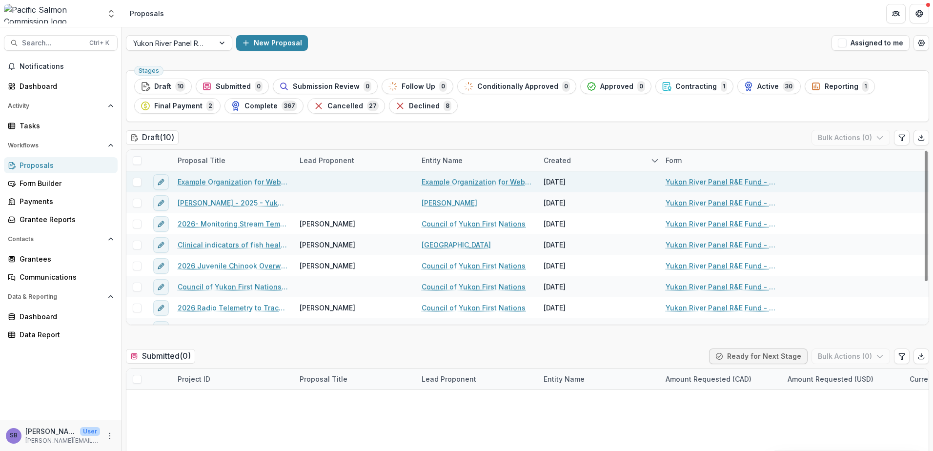
click at [137, 182] on span at bounding box center [137, 182] width 9 height 9
click at [876, 137] on icon "button" at bounding box center [880, 138] width 8 height 8
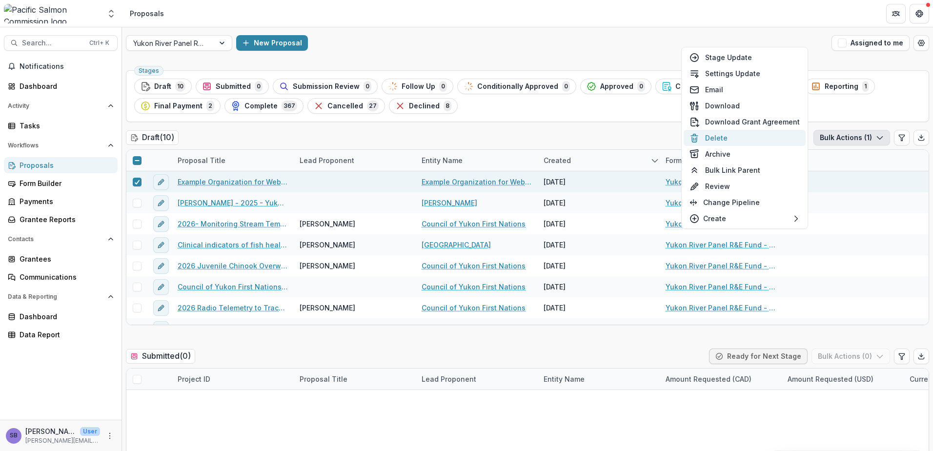
click at [745, 138] on button "Delete" at bounding box center [744, 138] width 122 height 16
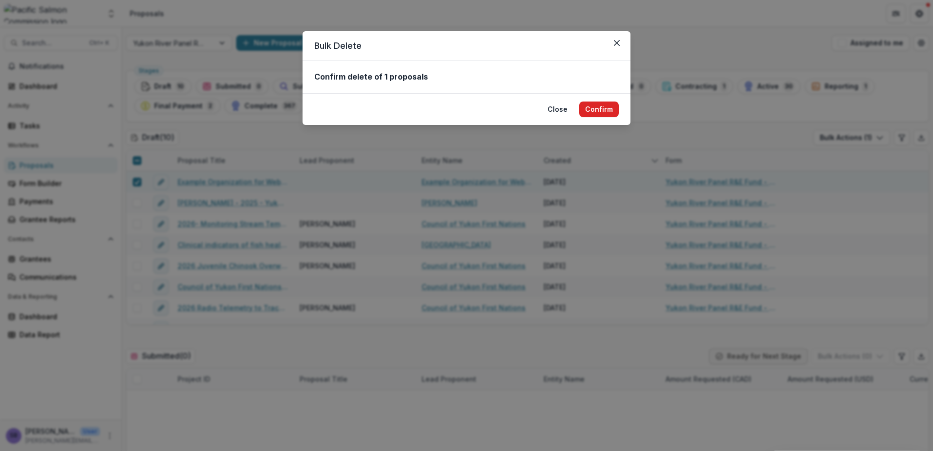
click at [592, 113] on button "Confirm" at bounding box center [599, 109] width 40 height 16
